Goal: Register for event/course

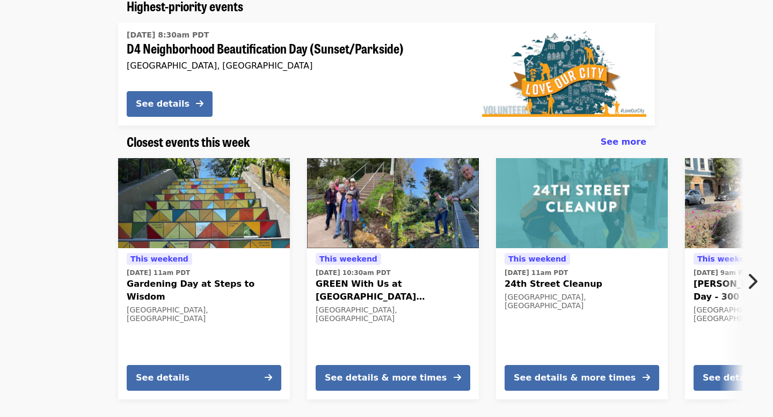
scroll to position [156, 0]
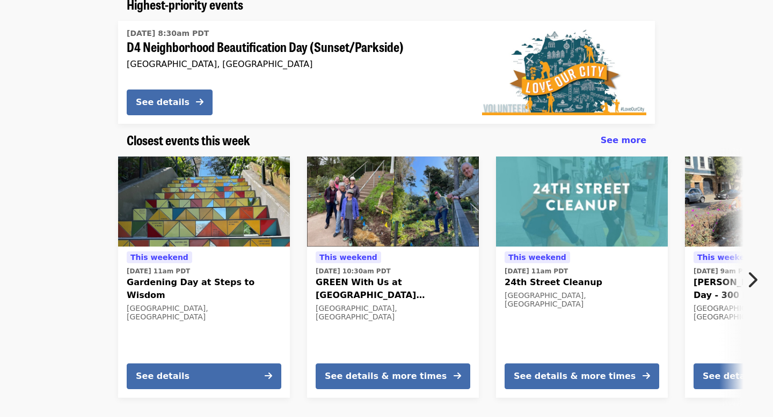
click at [225, 363] on div "This weekend Sat, Sep 20 @ 11am PDT Gardening Day at Steps to Wisdom San Franci…" at bounding box center [204, 322] width 172 height 151
